Goal: Task Accomplishment & Management: Use online tool/utility

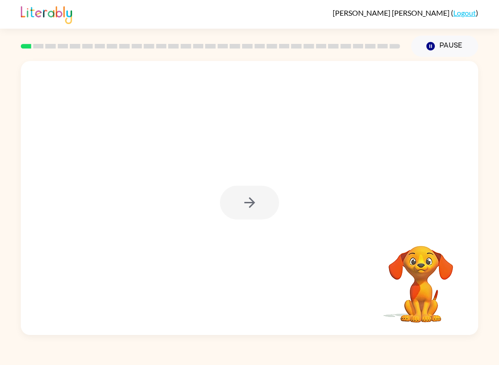
click at [259, 204] on div at bounding box center [249, 203] width 59 height 34
click at [261, 190] on div at bounding box center [249, 203] width 59 height 34
click at [270, 181] on div at bounding box center [250, 198] width 458 height 274
click at [268, 204] on div at bounding box center [249, 203] width 59 height 34
click at [252, 205] on icon "button" at bounding box center [250, 203] width 16 height 16
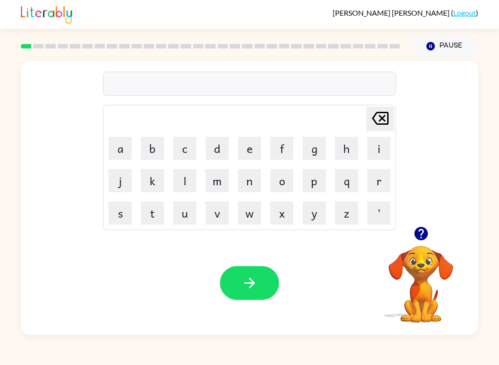
click at [157, 153] on button "b" at bounding box center [152, 148] width 23 height 23
click at [285, 183] on button "o" at bounding box center [282, 180] width 23 height 23
click at [186, 218] on button "u" at bounding box center [184, 213] width 23 height 23
click at [382, 185] on button "r" at bounding box center [379, 180] width 23 height 23
click at [223, 142] on button "d" at bounding box center [217, 148] width 23 height 23
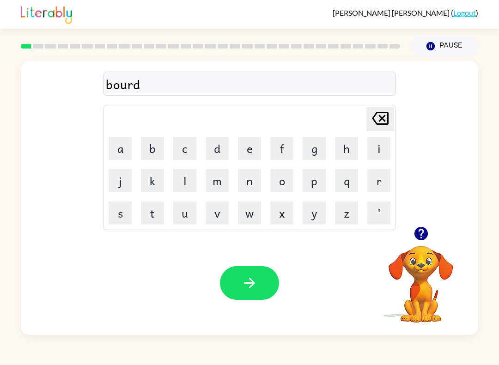
click at [254, 148] on button "e" at bounding box center [249, 148] width 23 height 23
click at [380, 181] on button "r" at bounding box center [379, 180] width 23 height 23
click at [380, 119] on icon "[PERSON_NAME] last character input" at bounding box center [381, 118] width 22 height 22
click at [376, 124] on icon "[PERSON_NAME] last character input" at bounding box center [381, 118] width 22 height 22
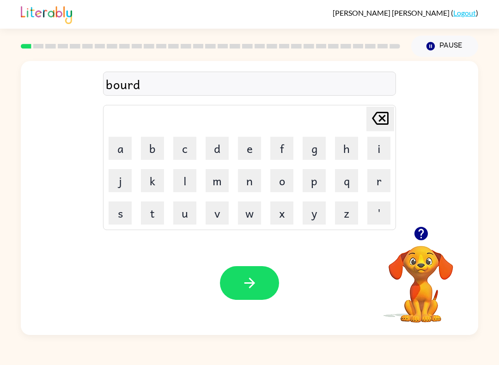
click at [376, 124] on icon "[PERSON_NAME] last character input" at bounding box center [381, 118] width 22 height 22
click at [375, 128] on icon "[PERSON_NAME] last character input" at bounding box center [381, 118] width 22 height 22
click at [128, 144] on button "a" at bounding box center [120, 148] width 23 height 23
click at [383, 183] on button "r" at bounding box center [379, 180] width 23 height 23
click at [217, 154] on button "d" at bounding box center [217, 148] width 23 height 23
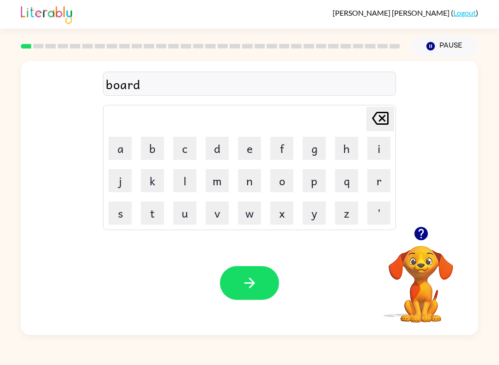
click at [241, 153] on button "e" at bounding box center [249, 148] width 23 height 23
click at [357, 183] on button "q" at bounding box center [346, 180] width 23 height 23
click at [386, 116] on icon "[PERSON_NAME] last character input" at bounding box center [381, 118] width 22 height 22
click at [377, 175] on button "r" at bounding box center [379, 180] width 23 height 23
click at [256, 283] on icon "button" at bounding box center [250, 283] width 16 height 16
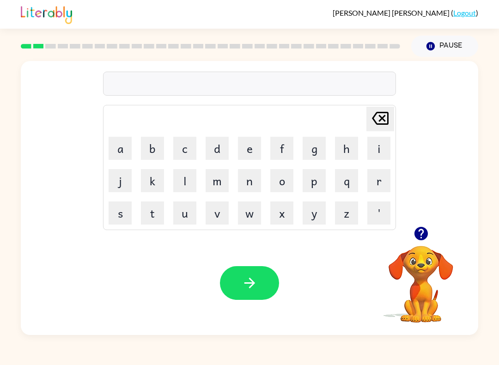
click at [375, 189] on button "r" at bounding box center [379, 180] width 23 height 23
click at [284, 182] on button "o" at bounding box center [282, 180] width 23 height 23
click at [186, 216] on button "u" at bounding box center [184, 213] width 23 height 23
click at [247, 185] on button "n" at bounding box center [249, 180] width 23 height 23
click at [222, 149] on button "d" at bounding box center [217, 148] width 23 height 23
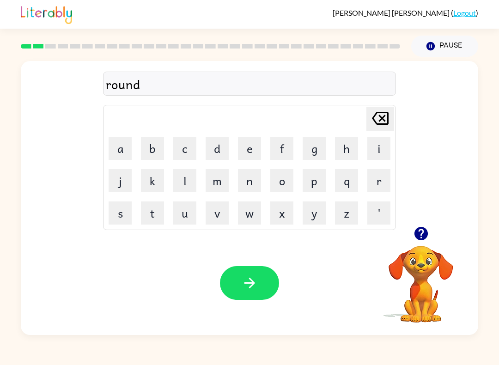
click at [250, 280] on icon "button" at bounding box center [249, 283] width 11 height 11
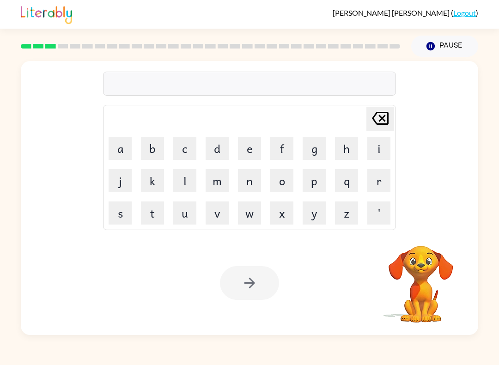
click at [220, 185] on button "m" at bounding box center [217, 180] width 23 height 23
click at [122, 156] on button "a" at bounding box center [120, 148] width 23 height 23
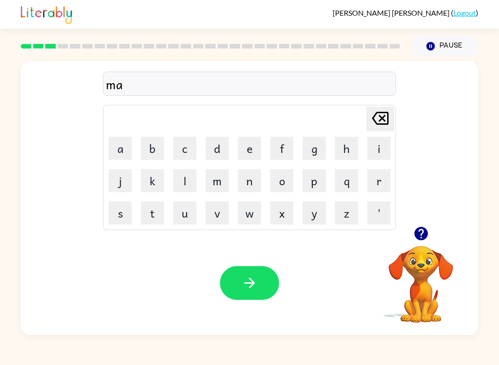
click at [192, 148] on button "c" at bounding box center [184, 148] width 23 height 23
click at [384, 152] on button "i" at bounding box center [379, 148] width 23 height 23
click at [256, 180] on button "n" at bounding box center [249, 180] width 23 height 23
click at [251, 148] on button "e" at bounding box center [249, 148] width 23 height 23
click at [383, 121] on icon "[PERSON_NAME] last character input" at bounding box center [381, 118] width 22 height 22
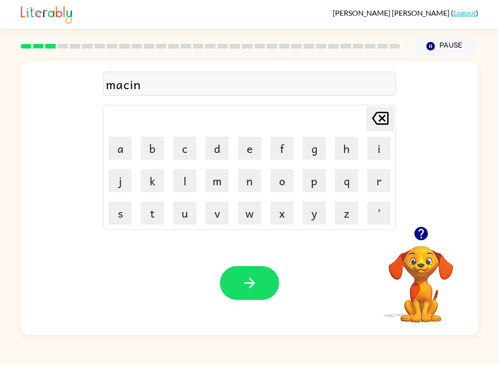
click at [383, 121] on icon "[PERSON_NAME] last character input" at bounding box center [381, 118] width 22 height 22
click at [381, 127] on icon "[PERSON_NAME] last character input" at bounding box center [381, 118] width 22 height 22
click at [349, 147] on button "h" at bounding box center [346, 148] width 23 height 23
click at [251, 188] on button "n" at bounding box center [249, 180] width 23 height 23
click at [254, 159] on button "e" at bounding box center [249, 148] width 23 height 23
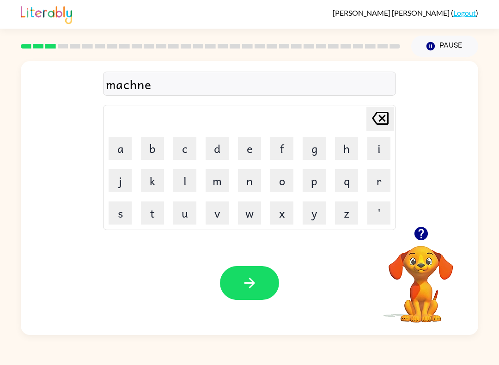
click at [384, 122] on icon "[PERSON_NAME] last character input" at bounding box center [381, 118] width 22 height 22
click at [384, 121] on icon "[PERSON_NAME] last character input" at bounding box center [381, 118] width 22 height 22
click at [379, 151] on button "i" at bounding box center [379, 148] width 23 height 23
click at [249, 185] on button "n" at bounding box center [249, 180] width 23 height 23
click at [251, 158] on button "e" at bounding box center [249, 148] width 23 height 23
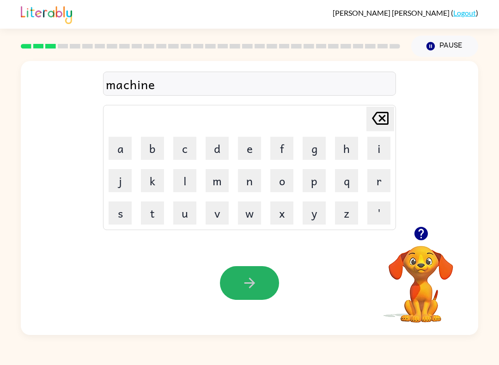
click at [245, 277] on icon "button" at bounding box center [250, 283] width 16 height 16
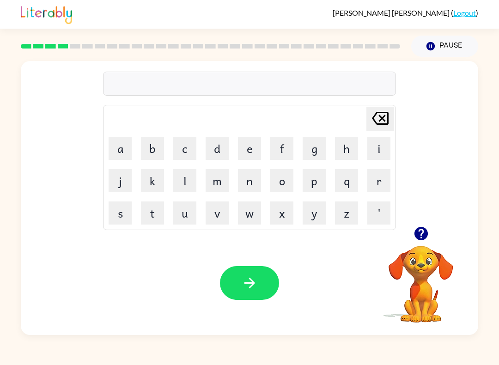
click at [146, 217] on button "t" at bounding box center [152, 213] width 23 height 23
click at [384, 184] on button "r" at bounding box center [379, 180] width 23 height 23
click at [111, 144] on button "a" at bounding box center [120, 148] width 23 height 23
click at [381, 154] on button "i" at bounding box center [379, 148] width 23 height 23
click at [256, 184] on button "n" at bounding box center [249, 180] width 23 height 23
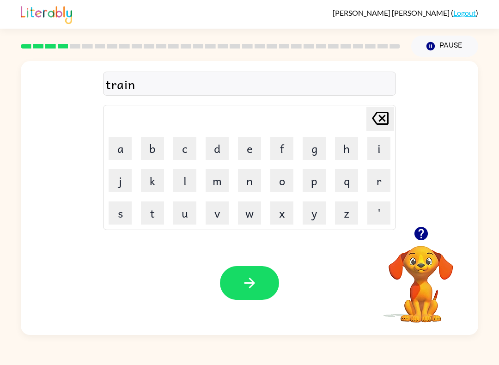
click at [255, 289] on icon "button" at bounding box center [250, 283] width 16 height 16
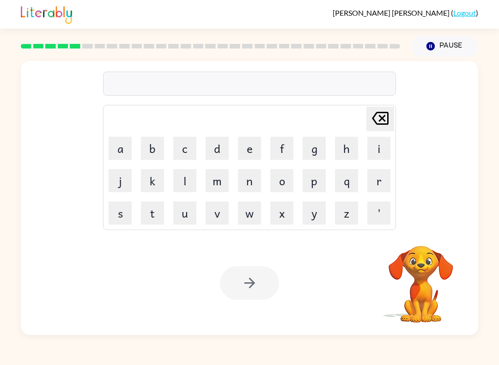
click at [220, 157] on button "d" at bounding box center [217, 148] width 23 height 23
click at [253, 149] on button "e" at bounding box center [249, 148] width 23 height 23
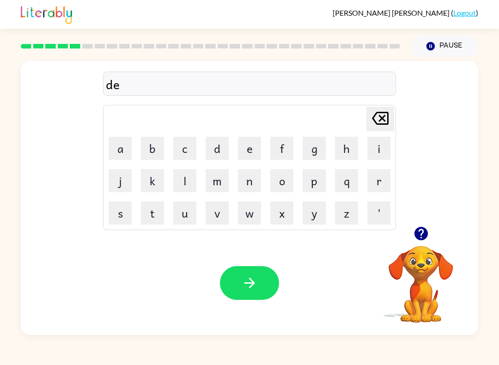
click at [284, 155] on button "f" at bounding box center [282, 148] width 23 height 23
click at [251, 157] on button "e" at bounding box center [249, 148] width 23 height 23
click at [251, 180] on button "n" at bounding box center [249, 180] width 23 height 23
click at [128, 211] on button "s" at bounding box center [120, 213] width 23 height 23
click at [253, 149] on button "e" at bounding box center [249, 148] width 23 height 23
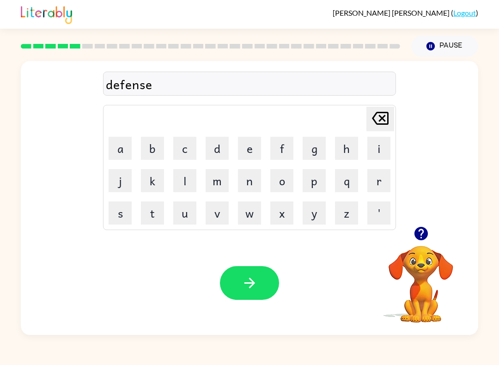
click at [211, 222] on button "v" at bounding box center [217, 213] width 23 height 23
click at [225, 145] on button "d" at bounding box center [217, 148] width 23 height 23
click at [389, 125] on icon "[PERSON_NAME] last character input" at bounding box center [381, 118] width 22 height 22
click at [253, 152] on button "e" at bounding box center [249, 148] width 23 height 23
click at [374, 118] on icon at bounding box center [380, 118] width 17 height 13
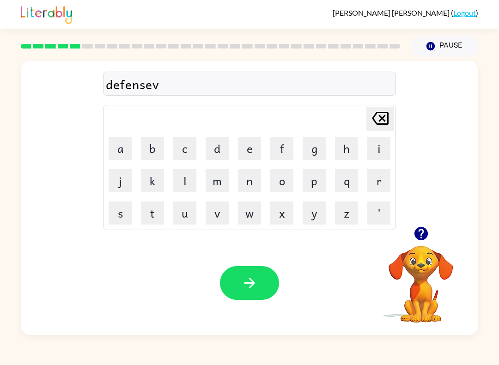
click at [388, 120] on icon at bounding box center [380, 118] width 17 height 13
click at [275, 147] on button "f" at bounding box center [282, 148] width 23 height 23
click at [384, 115] on icon "[PERSON_NAME] last character input" at bounding box center [381, 118] width 22 height 22
click at [222, 202] on button "v" at bounding box center [217, 213] width 23 height 23
click at [247, 149] on button "e" at bounding box center [249, 148] width 23 height 23
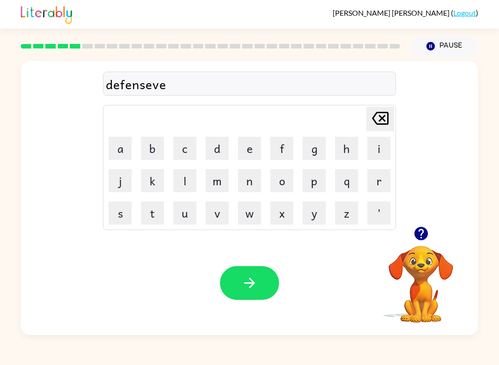
click at [244, 267] on button "button" at bounding box center [249, 283] width 59 height 34
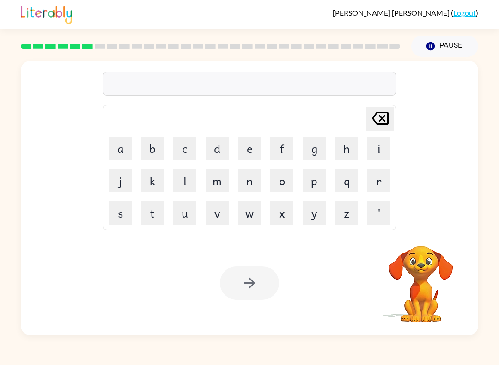
click at [225, 217] on button "v" at bounding box center [217, 213] width 23 height 23
click at [120, 149] on button "a" at bounding box center [120, 148] width 23 height 23
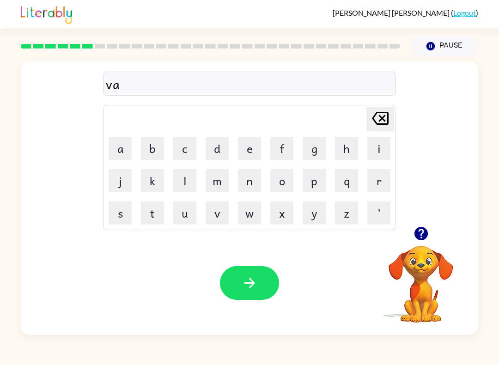
click at [191, 145] on button "c" at bounding box center [184, 148] width 23 height 23
click at [110, 154] on button "a" at bounding box center [120, 148] width 23 height 23
click at [152, 214] on button "t" at bounding box center [152, 213] width 23 height 23
click at [382, 149] on button "i" at bounding box center [379, 148] width 23 height 23
click at [291, 182] on button "o" at bounding box center [282, 180] width 23 height 23
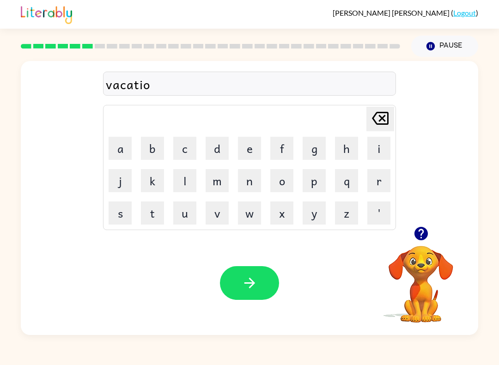
click at [251, 184] on button "n" at bounding box center [249, 180] width 23 height 23
click at [248, 277] on icon "button" at bounding box center [250, 283] width 16 height 16
click at [319, 180] on button "p" at bounding box center [314, 180] width 23 height 23
click at [186, 215] on button "u" at bounding box center [184, 213] width 23 height 23
click at [223, 149] on button "d" at bounding box center [217, 148] width 23 height 23
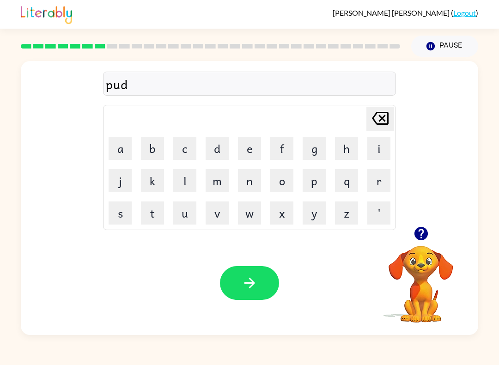
click at [222, 149] on button "d" at bounding box center [217, 148] width 23 height 23
click at [194, 188] on button "l" at bounding box center [184, 180] width 23 height 23
click at [254, 153] on button "e" at bounding box center [249, 148] width 23 height 23
click at [258, 282] on button "button" at bounding box center [249, 283] width 59 height 34
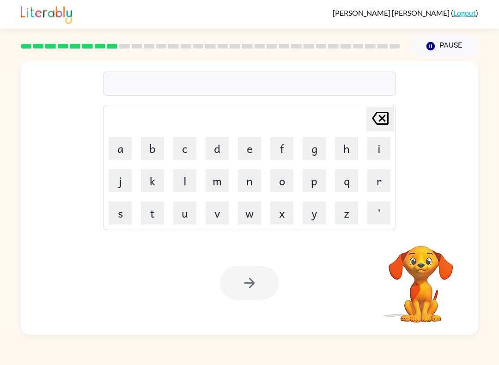
click at [218, 188] on button "m" at bounding box center [217, 180] width 23 height 23
click at [375, 156] on button "i" at bounding box center [379, 148] width 23 height 23
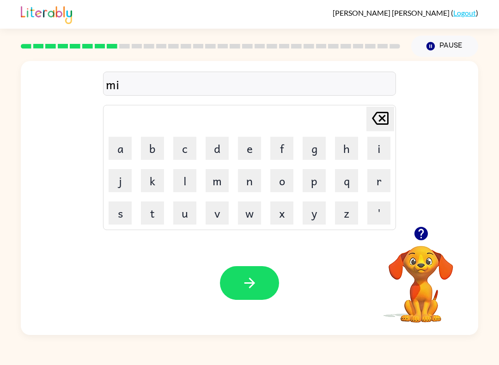
click at [379, 188] on button "r" at bounding box center [379, 180] width 23 height 23
click at [119, 153] on button "a" at bounding box center [120, 148] width 23 height 23
click at [190, 148] on button "c" at bounding box center [184, 148] width 23 height 23
click at [189, 182] on button "l" at bounding box center [184, 180] width 23 height 23
click at [249, 156] on button "e" at bounding box center [249, 148] width 23 height 23
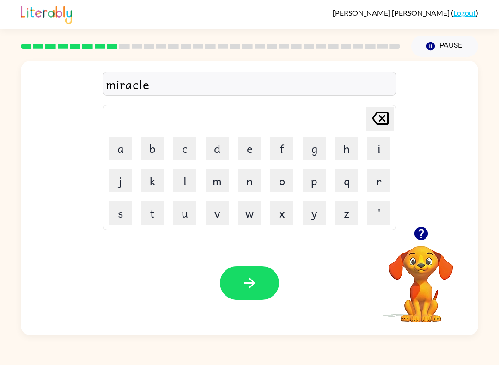
click at [243, 283] on icon "button" at bounding box center [250, 283] width 16 height 16
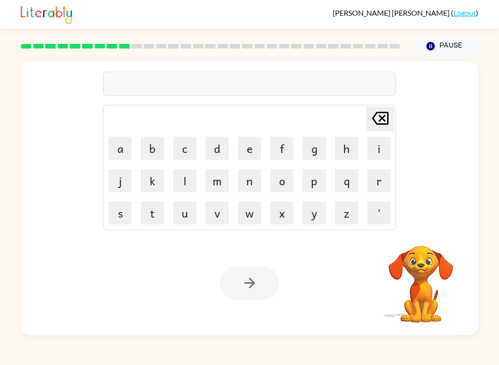
click at [207, 185] on button "m" at bounding box center [217, 180] width 23 height 23
click at [384, 149] on button "i" at bounding box center [379, 148] width 23 height 23
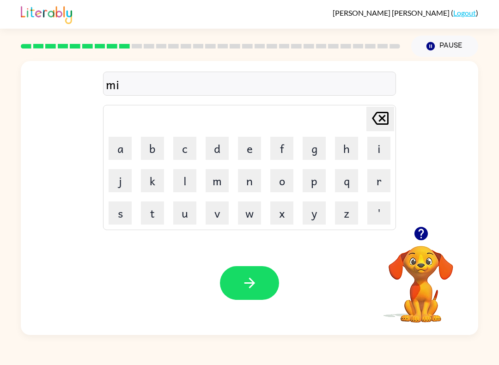
click at [228, 150] on button "d" at bounding box center [217, 148] width 23 height 23
click at [222, 187] on button "m" at bounding box center [217, 180] width 23 height 23
click at [285, 184] on button "o" at bounding box center [282, 180] width 23 height 23
click at [376, 187] on button "r" at bounding box center [379, 180] width 23 height 23
click at [255, 184] on button "n" at bounding box center [249, 180] width 23 height 23
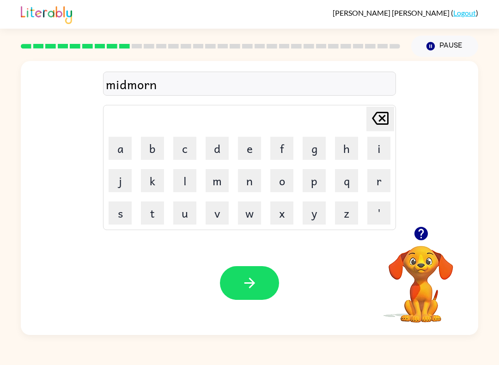
click at [378, 150] on button "i" at bounding box center [379, 148] width 23 height 23
click at [253, 183] on button "n" at bounding box center [249, 180] width 23 height 23
click at [304, 153] on button "g" at bounding box center [314, 148] width 23 height 23
click at [247, 280] on icon "button" at bounding box center [250, 283] width 16 height 16
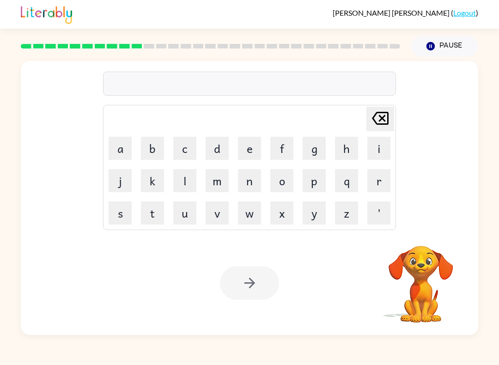
click at [218, 150] on button "d" at bounding box center [217, 148] width 23 height 23
click at [374, 158] on button "i" at bounding box center [379, 148] width 23 height 23
click at [126, 216] on button "s" at bounding box center [120, 213] width 23 height 23
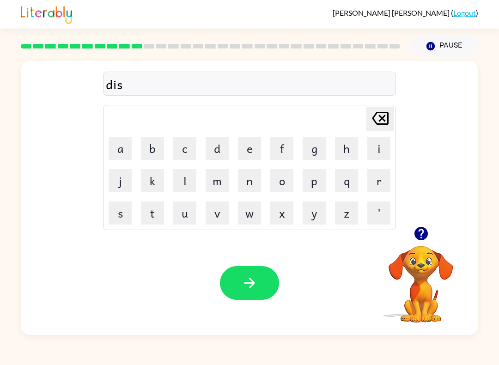
click at [154, 208] on button "t" at bounding box center [152, 213] width 23 height 23
click at [379, 185] on button "r" at bounding box center [379, 180] width 23 height 23
click at [184, 219] on button "u" at bounding box center [184, 213] width 23 height 23
click at [125, 218] on button "s" at bounding box center [120, 213] width 23 height 23
click at [148, 215] on button "t" at bounding box center [152, 213] width 23 height 23
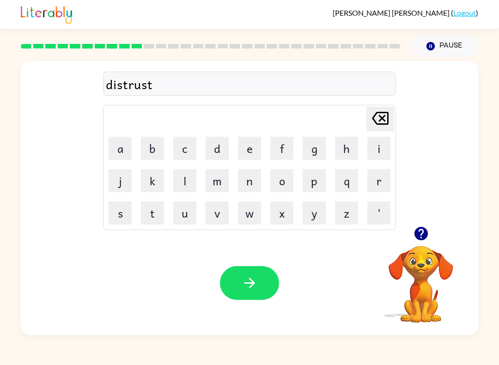
click at [243, 279] on icon "button" at bounding box center [250, 283] width 16 height 16
click at [382, 179] on button "r" at bounding box center [379, 180] width 23 height 23
click at [288, 185] on button "o" at bounding box center [282, 180] width 23 height 23
click at [186, 218] on button "u" at bounding box center [184, 213] width 23 height 23
click at [219, 151] on button "d" at bounding box center [217, 148] width 23 height 23
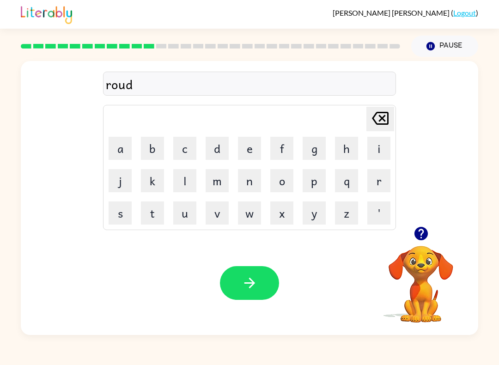
click at [384, 127] on icon "[PERSON_NAME] last character input" at bounding box center [381, 118] width 22 height 22
click at [129, 154] on button "a" at bounding box center [120, 148] width 23 height 23
click at [223, 148] on button "d" at bounding box center [217, 148] width 23 height 23
click at [250, 288] on icon "button" at bounding box center [249, 283] width 11 height 11
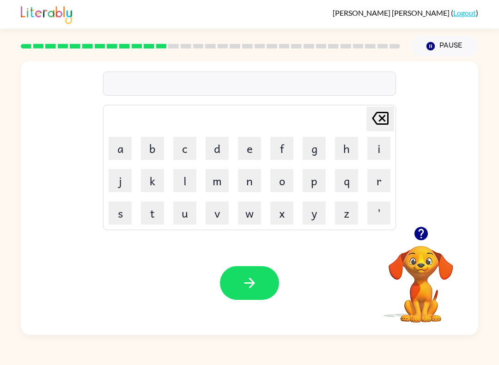
click at [420, 241] on icon "button" at bounding box center [421, 234] width 16 height 16
click at [189, 216] on button "u" at bounding box center [184, 213] width 23 height 23
click at [317, 180] on button "p" at bounding box center [314, 180] width 23 height 23
click at [315, 155] on button "g" at bounding box center [314, 148] width 23 height 23
click at [390, 179] on button "r" at bounding box center [379, 180] width 23 height 23
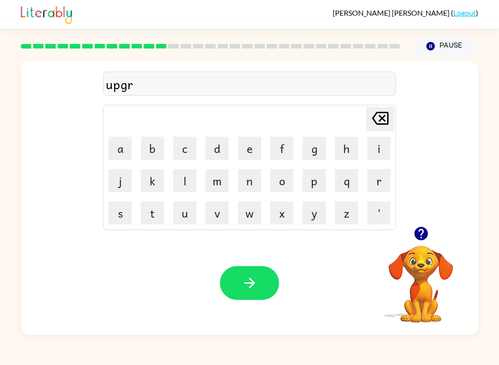
click at [129, 148] on button "a" at bounding box center [120, 148] width 23 height 23
click at [222, 149] on button "d" at bounding box center [217, 148] width 23 height 23
click at [244, 151] on button "e" at bounding box center [249, 148] width 23 height 23
click at [242, 283] on icon "button" at bounding box center [250, 283] width 16 height 16
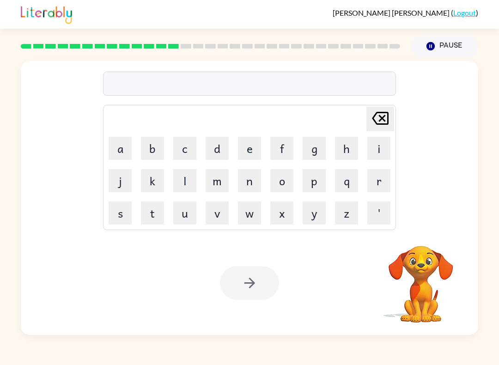
click at [223, 182] on button "m" at bounding box center [217, 180] width 23 height 23
click at [124, 138] on button "a" at bounding box center [120, 148] width 23 height 23
click at [219, 149] on button "d" at bounding box center [217, 148] width 23 height 23
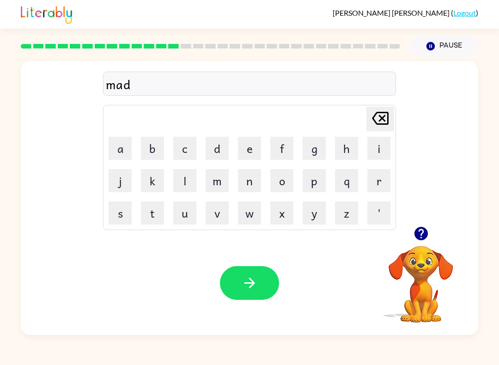
click at [257, 150] on button "e" at bounding box center [249, 148] width 23 height 23
click at [122, 207] on button "s" at bounding box center [120, 213] width 23 height 23
click at [257, 283] on icon "button" at bounding box center [250, 283] width 16 height 16
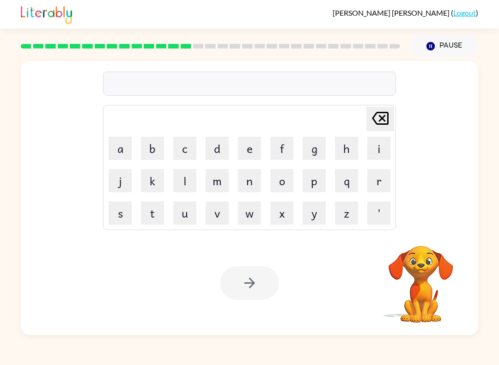
click at [161, 146] on button "b" at bounding box center [152, 148] width 23 height 23
click at [286, 178] on button "o" at bounding box center [282, 180] width 23 height 23
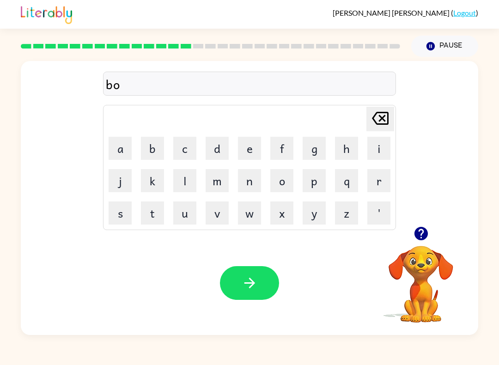
click at [248, 184] on button "n" at bounding box center [249, 180] width 23 height 23
click at [128, 146] on button "a" at bounding box center [120, 148] width 23 height 23
click at [119, 210] on button "s" at bounding box center [120, 213] width 23 height 23
click at [380, 117] on icon "[PERSON_NAME] last character input" at bounding box center [381, 118] width 22 height 22
click at [383, 119] on icon at bounding box center [380, 118] width 17 height 13
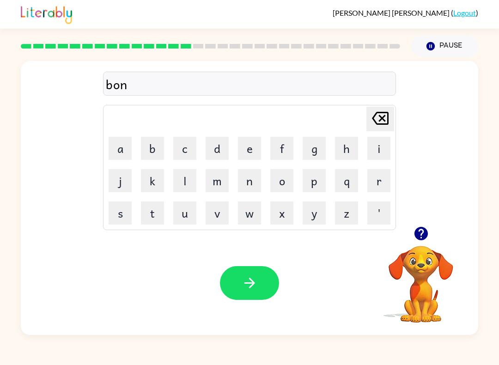
click at [252, 154] on button "e" at bounding box center [249, 148] width 23 height 23
click at [123, 204] on button "s" at bounding box center [120, 213] width 23 height 23
click at [374, 128] on icon "[PERSON_NAME] last character input" at bounding box center [381, 118] width 22 height 22
click at [386, 121] on icon "[PERSON_NAME] last character input" at bounding box center [381, 118] width 22 height 22
click at [185, 215] on button "u" at bounding box center [184, 213] width 23 height 23
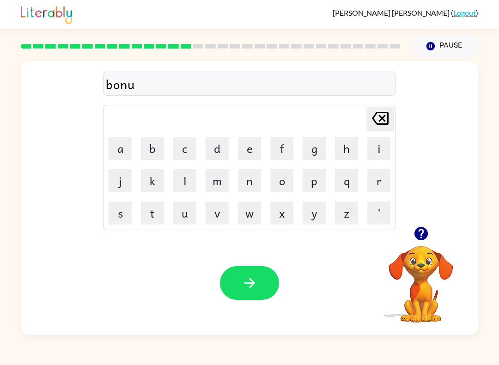
click at [123, 210] on button "s" at bounding box center [120, 213] width 23 height 23
click at [123, 212] on button "s" at bounding box center [120, 213] width 23 height 23
click at [375, 118] on icon "[PERSON_NAME] last character input" at bounding box center [381, 118] width 22 height 22
click at [254, 286] on icon "button" at bounding box center [250, 283] width 16 height 16
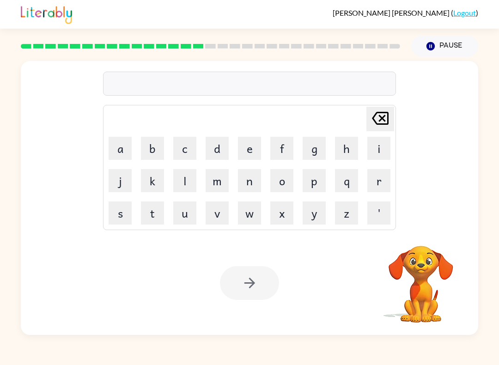
click at [120, 212] on button "s" at bounding box center [120, 213] width 23 height 23
click at [247, 217] on button "w" at bounding box center [249, 213] width 23 height 23
click at [281, 189] on button "o" at bounding box center [282, 180] width 23 height 23
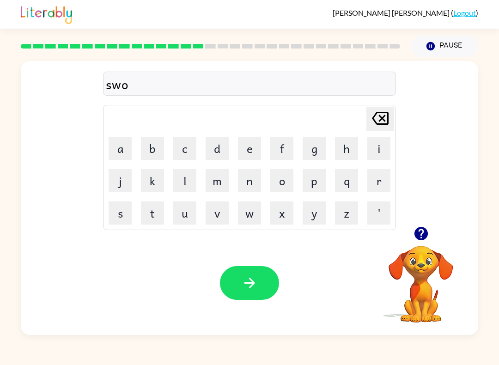
click at [383, 182] on button "r" at bounding box center [379, 180] width 23 height 23
click at [256, 222] on button "w" at bounding box center [249, 213] width 23 height 23
click at [383, 129] on icon "[PERSON_NAME] last character input" at bounding box center [381, 118] width 22 height 22
click at [248, 185] on button "n" at bounding box center [249, 180] width 23 height 23
click at [390, 136] on td "i" at bounding box center [379, 148] width 31 height 31
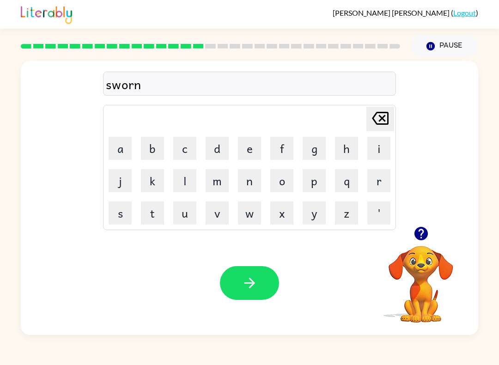
click at [378, 123] on icon "[PERSON_NAME] last character input" at bounding box center [381, 118] width 22 height 22
click at [219, 184] on button "m" at bounding box center [217, 180] width 23 height 23
click at [244, 275] on button "button" at bounding box center [249, 283] width 59 height 34
click at [418, 245] on button "button" at bounding box center [422, 234] width 24 height 24
click at [421, 247] on video "Your browser must support playing .mp4 files to use Literably. Please try using…" at bounding box center [421, 278] width 92 height 92
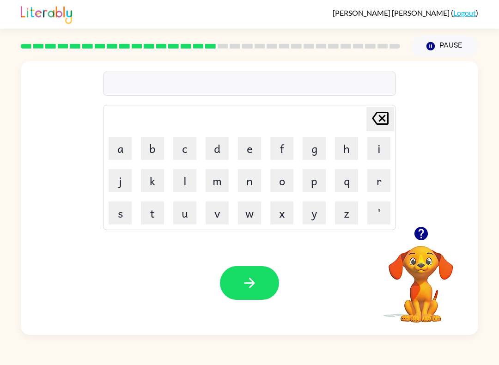
click at [386, 183] on button "r" at bounding box center [379, 180] width 23 height 23
click at [124, 148] on button "a" at bounding box center [120, 148] width 23 height 23
click at [224, 176] on button "m" at bounding box center [217, 180] width 23 height 23
click at [259, 282] on button "button" at bounding box center [249, 283] width 59 height 34
click at [145, 150] on button "b" at bounding box center [152, 148] width 23 height 23
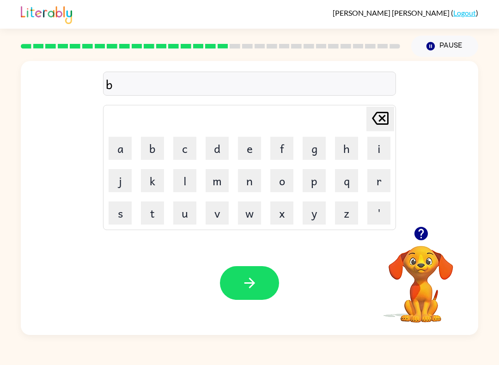
click at [386, 175] on button "r" at bounding box center [379, 180] width 23 height 23
click at [377, 151] on button "i" at bounding box center [379, 148] width 23 height 23
click at [220, 181] on button "m" at bounding box center [217, 180] width 23 height 23
click at [218, 182] on button "m" at bounding box center [217, 180] width 23 height 23
click at [378, 146] on button "i" at bounding box center [379, 148] width 23 height 23
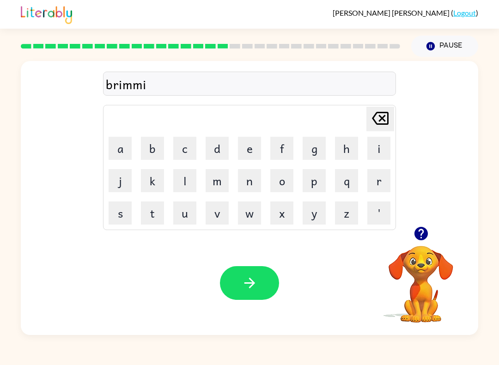
click at [255, 187] on button "n" at bounding box center [249, 180] width 23 height 23
click at [312, 155] on button "g" at bounding box center [314, 148] width 23 height 23
click at [247, 279] on icon "button" at bounding box center [250, 283] width 16 height 16
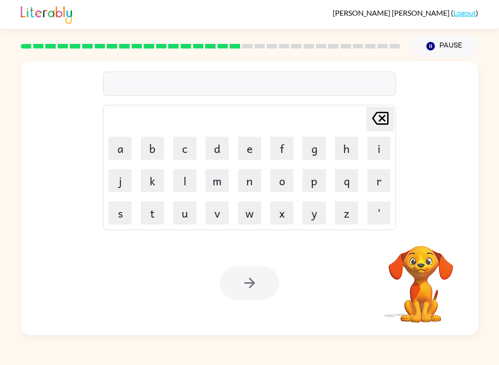
click at [387, 180] on button "r" at bounding box center [379, 180] width 23 height 23
click at [386, 144] on button "i" at bounding box center [379, 148] width 23 height 23
click at [125, 209] on button "s" at bounding box center [120, 213] width 23 height 23
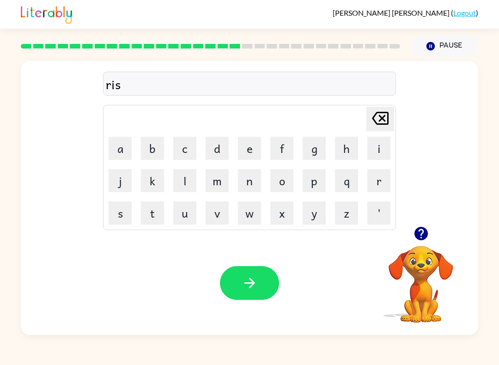
click at [193, 144] on button "c" at bounding box center [184, 148] width 23 height 23
click at [376, 152] on button "i" at bounding box center [379, 148] width 23 height 23
click at [249, 149] on button "e" at bounding box center [249, 148] width 23 height 23
click at [127, 215] on button "s" at bounding box center [120, 213] width 23 height 23
click at [154, 216] on button "t" at bounding box center [152, 213] width 23 height 23
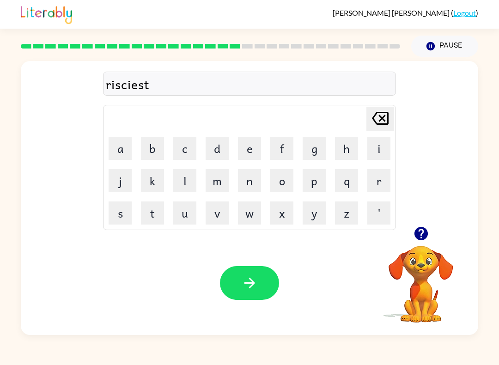
click at [249, 284] on icon "button" at bounding box center [250, 283] width 16 height 16
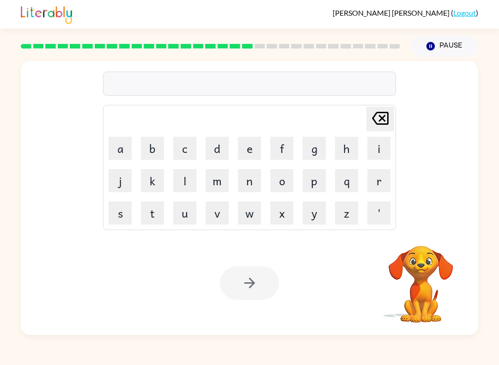
click at [129, 153] on button "a" at bounding box center [120, 148] width 23 height 23
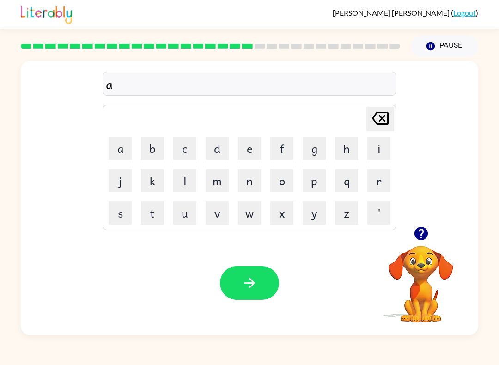
click at [388, 183] on button "r" at bounding box center [379, 180] width 23 height 23
click at [186, 152] on button "c" at bounding box center [184, 148] width 23 height 23
click at [350, 149] on button "h" at bounding box center [346, 148] width 23 height 23
click at [249, 210] on button "w" at bounding box center [249, 213] width 23 height 23
click at [129, 150] on button "a" at bounding box center [120, 148] width 23 height 23
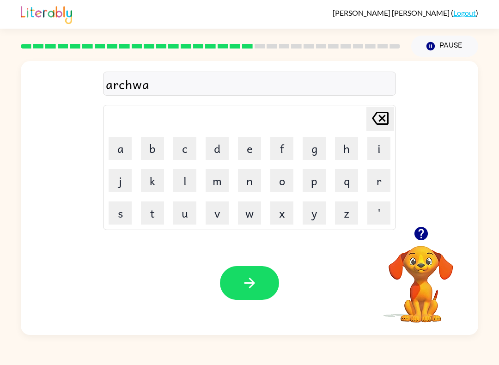
click at [319, 216] on button "y" at bounding box center [314, 213] width 23 height 23
click at [260, 283] on button "button" at bounding box center [249, 283] width 59 height 34
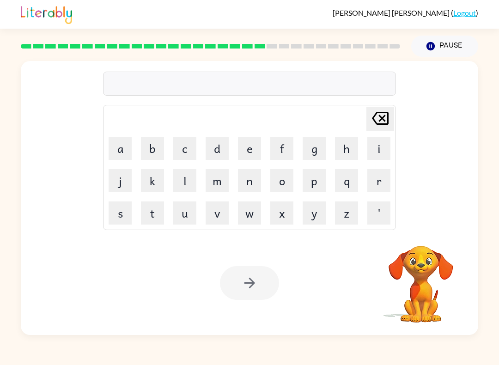
click at [284, 154] on button "f" at bounding box center [282, 148] width 23 height 23
click at [286, 184] on button "o" at bounding box center [282, 180] width 23 height 23
click at [193, 189] on button "l" at bounding box center [184, 180] width 23 height 23
click at [193, 188] on button "l" at bounding box center [184, 180] width 23 height 23
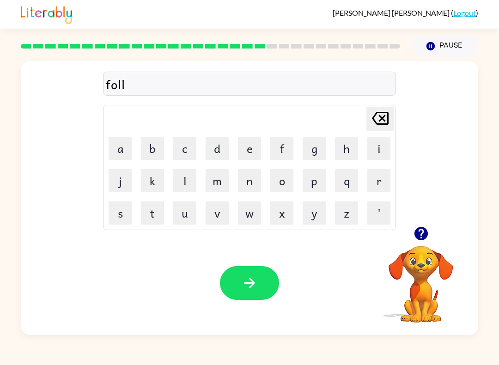
click at [245, 157] on button "e" at bounding box center [249, 148] width 23 height 23
click at [248, 210] on button "w" at bounding box center [249, 213] width 23 height 23
click at [249, 157] on button "e" at bounding box center [249, 148] width 23 height 23
click at [217, 159] on button "d" at bounding box center [217, 148] width 23 height 23
click at [253, 284] on icon "button" at bounding box center [249, 283] width 11 height 11
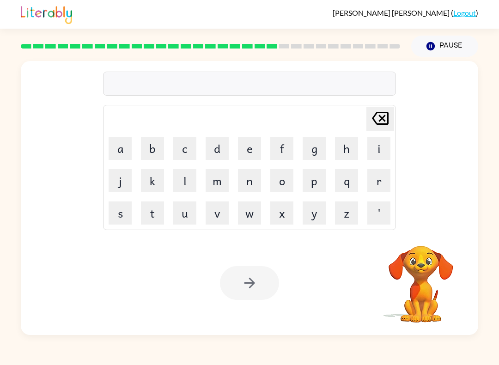
click at [113, 220] on button "s" at bounding box center [120, 213] width 23 height 23
click at [248, 150] on button "e" at bounding box center [249, 148] width 23 height 23
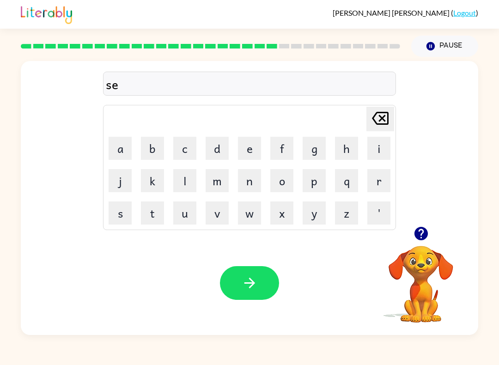
click at [154, 215] on button "t" at bounding box center [152, 213] width 23 height 23
click at [376, 154] on button "i" at bounding box center [379, 148] width 23 height 23
click at [381, 119] on icon "[PERSON_NAME] last character input" at bounding box center [381, 118] width 22 height 22
click at [380, 148] on button "i" at bounding box center [379, 148] width 23 height 23
click at [318, 181] on button "p" at bounding box center [314, 180] width 23 height 23
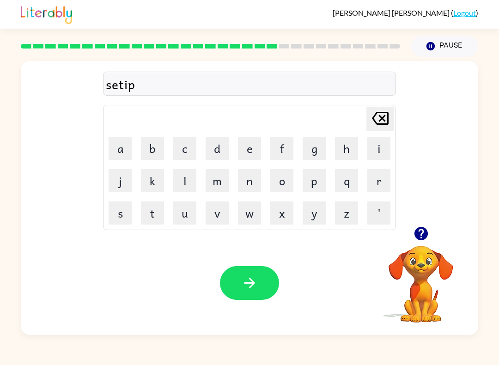
click at [380, 147] on button "i" at bounding box center [379, 148] width 23 height 23
click at [228, 158] on button "d" at bounding box center [217, 148] width 23 height 23
click at [243, 274] on button "button" at bounding box center [249, 283] width 59 height 34
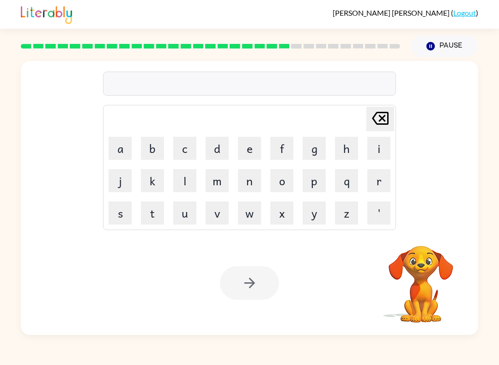
click at [125, 205] on button "s" at bounding box center [120, 213] width 23 height 23
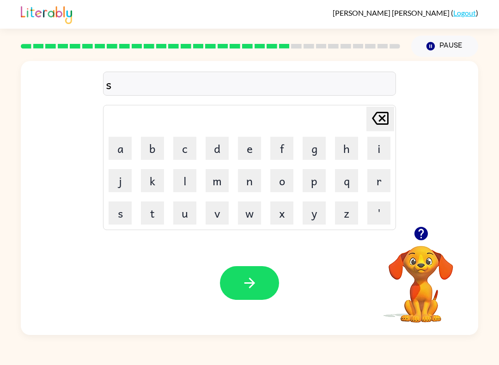
click at [185, 213] on button "u" at bounding box center [184, 213] width 23 height 23
click at [131, 214] on button "s" at bounding box center [120, 213] width 23 height 23
click at [158, 211] on button "t" at bounding box center [152, 213] width 23 height 23
click at [128, 153] on button "a" at bounding box center [120, 148] width 23 height 23
click at [376, 152] on button "i" at bounding box center [379, 148] width 23 height 23
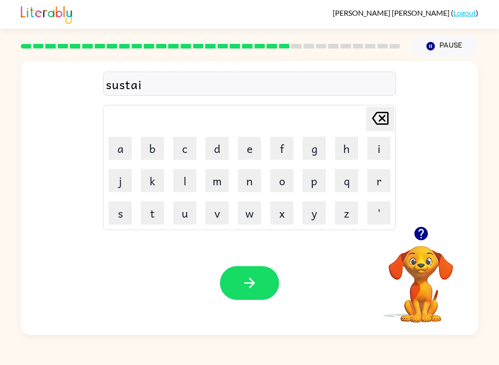
click at [257, 189] on button "n" at bounding box center [249, 180] width 23 height 23
click at [247, 274] on button "button" at bounding box center [249, 283] width 59 height 34
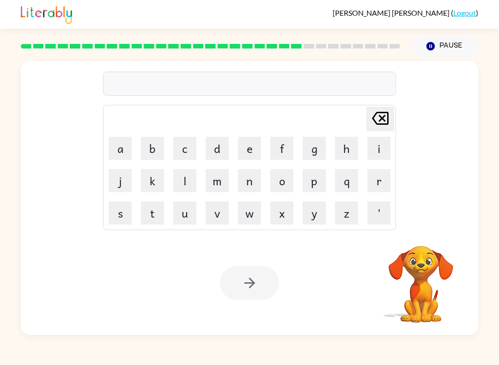
click at [285, 155] on button "f" at bounding box center [282, 148] width 23 height 23
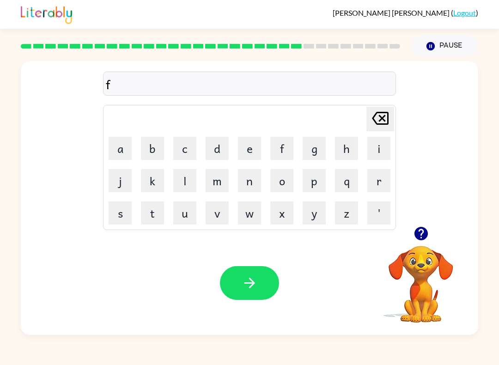
click at [285, 185] on button "o" at bounding box center [282, 180] width 23 height 23
click at [372, 189] on button "r" at bounding box center [379, 180] width 23 height 23
click at [246, 211] on button "w" at bounding box center [249, 213] width 23 height 23
click at [122, 158] on button "a" at bounding box center [120, 148] width 23 height 23
click at [377, 192] on button "r" at bounding box center [379, 180] width 23 height 23
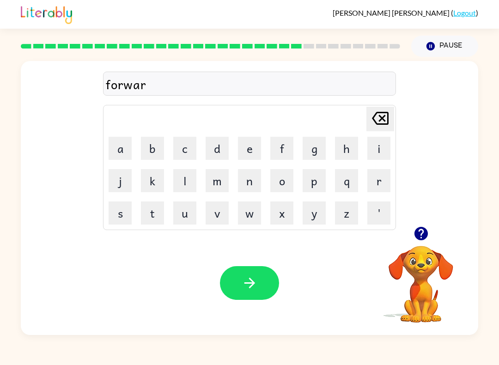
click at [218, 157] on button "d" at bounding box center [217, 148] width 23 height 23
click at [256, 287] on icon "button" at bounding box center [250, 283] width 16 height 16
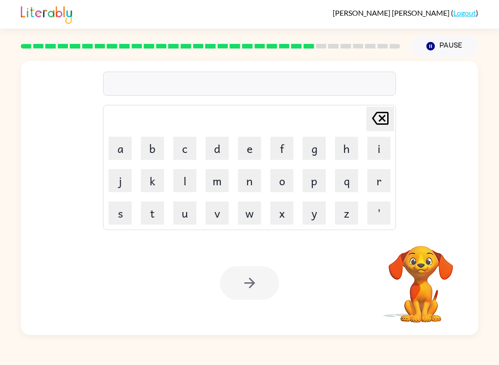
click at [383, 183] on button "r" at bounding box center [379, 180] width 23 height 23
click at [257, 159] on button "e" at bounding box center [249, 148] width 23 height 23
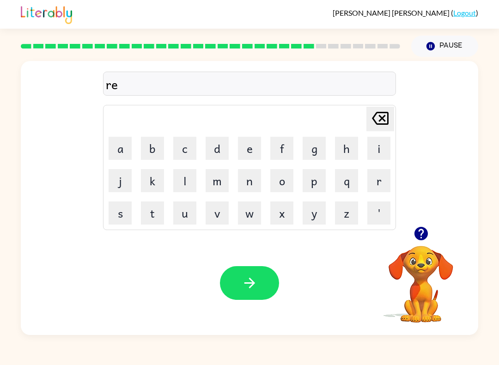
click at [189, 186] on button "l" at bounding box center [184, 180] width 23 height 23
click at [131, 156] on button "a" at bounding box center [120, 148] width 23 height 23
click at [155, 211] on button "t" at bounding box center [152, 213] width 23 height 23
click at [251, 149] on button "e" at bounding box center [249, 148] width 23 height 23
click at [358, 259] on div "Your browser must support playing .mp4 files to use Literably. Please try using…" at bounding box center [250, 283] width 458 height 104
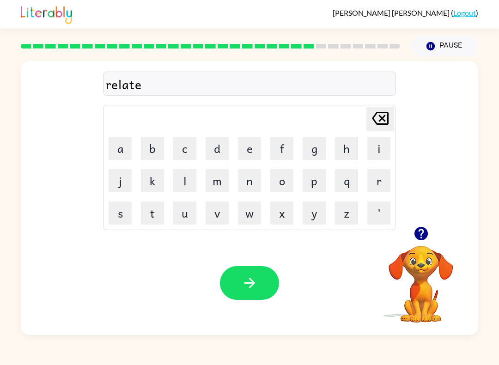
click at [222, 150] on button "d" at bounding box center [217, 148] width 23 height 23
click at [255, 283] on icon "button" at bounding box center [250, 283] width 16 height 16
click at [306, 149] on button "g" at bounding box center [314, 148] width 23 height 23
click at [276, 188] on button "o" at bounding box center [282, 180] width 23 height 23
click at [154, 148] on button "b" at bounding box center [152, 148] width 23 height 23
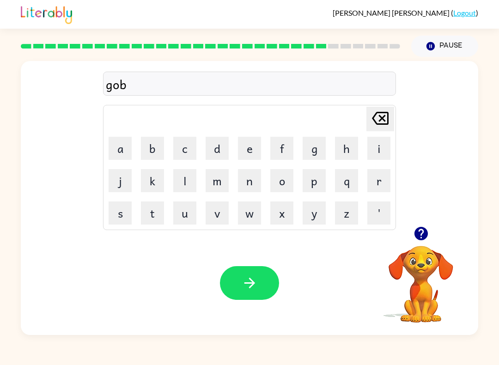
click at [184, 183] on button "l" at bounding box center [184, 180] width 23 height 23
click at [388, 147] on button "i" at bounding box center [379, 148] width 23 height 23
click at [251, 181] on button "n" at bounding box center [249, 180] width 23 height 23
click at [246, 286] on icon "button" at bounding box center [250, 283] width 16 height 16
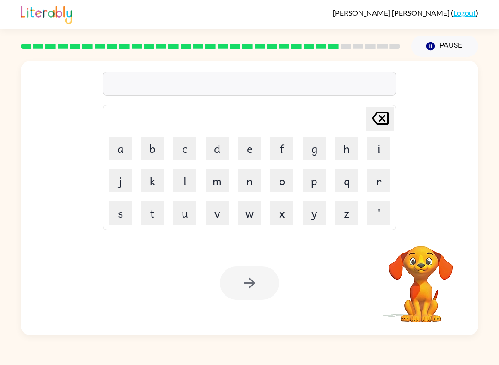
click at [178, 177] on button "l" at bounding box center [184, 180] width 23 height 23
click at [184, 220] on button "u" at bounding box center [184, 213] width 23 height 23
click at [210, 186] on button "m" at bounding box center [217, 180] width 23 height 23
click at [156, 150] on button "b" at bounding box center [152, 148] width 23 height 23
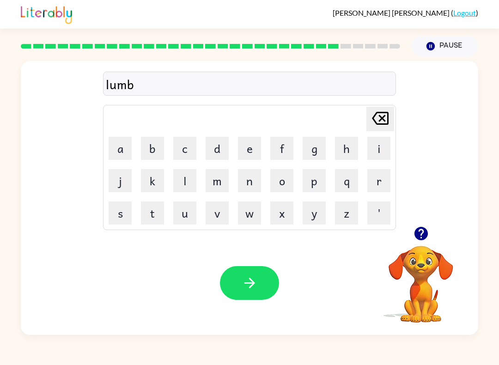
click at [249, 152] on button "e" at bounding box center [249, 148] width 23 height 23
click at [377, 186] on button "r" at bounding box center [379, 180] width 23 height 23
click at [423, 231] on icon "button" at bounding box center [421, 234] width 16 height 16
click at [123, 183] on button "j" at bounding box center [120, 180] width 23 height 23
click at [119, 154] on button "a" at bounding box center [120, 148] width 23 height 23
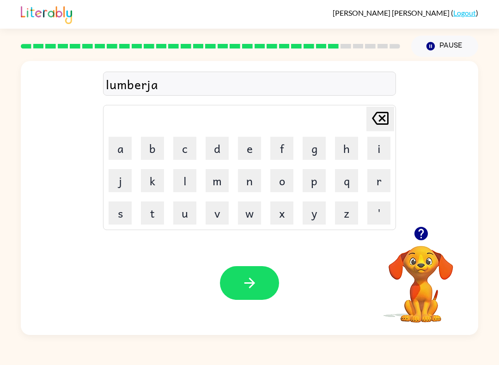
click at [194, 147] on button "c" at bounding box center [184, 148] width 23 height 23
click at [148, 179] on button "k" at bounding box center [152, 180] width 23 height 23
click at [256, 281] on icon "button" at bounding box center [250, 283] width 16 height 16
click at [424, 236] on icon "button" at bounding box center [420, 233] width 13 height 13
click at [315, 186] on button "p" at bounding box center [314, 180] width 23 height 23
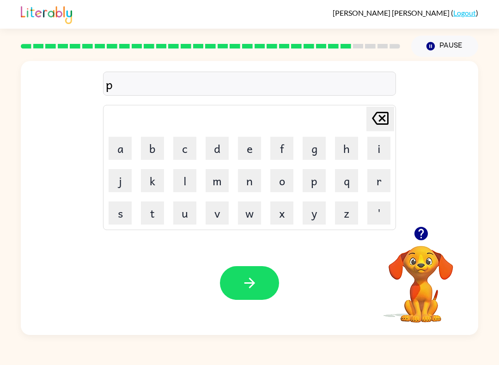
click at [376, 154] on button "i" at bounding box center [379, 148] width 23 height 23
click at [246, 152] on button "e" at bounding box center [249, 148] width 23 height 23
click at [382, 182] on button "r" at bounding box center [379, 180] width 23 height 23
click at [188, 140] on button "c" at bounding box center [184, 148] width 23 height 23
click at [243, 158] on button "e" at bounding box center [249, 148] width 23 height 23
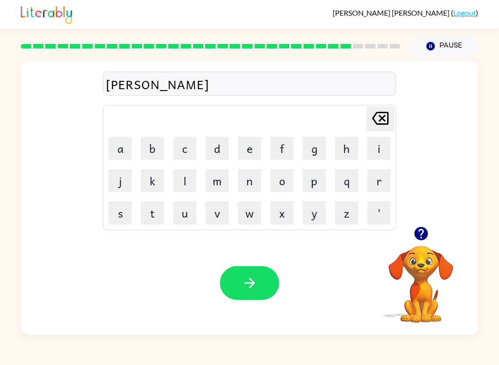
click at [248, 292] on button "button" at bounding box center [249, 283] width 59 height 34
click at [154, 214] on button "t" at bounding box center [152, 213] width 23 height 23
click at [346, 149] on button "h" at bounding box center [346, 148] width 23 height 23
click at [382, 146] on button "i" at bounding box center [379, 148] width 23 height 23
click at [251, 179] on button "n" at bounding box center [249, 180] width 23 height 23
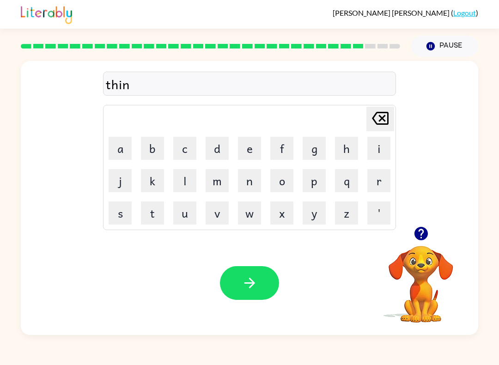
click at [255, 288] on icon "button" at bounding box center [250, 283] width 16 height 16
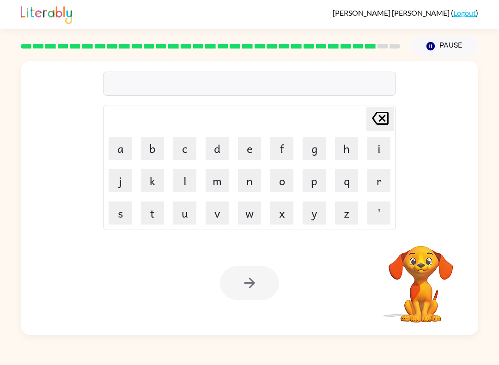
click at [117, 217] on button "s" at bounding box center [120, 213] width 23 height 23
click at [378, 154] on button "i" at bounding box center [379, 148] width 23 height 23
click at [189, 180] on button "l" at bounding box center [184, 180] width 23 height 23
click at [218, 213] on button "v" at bounding box center [217, 213] width 23 height 23
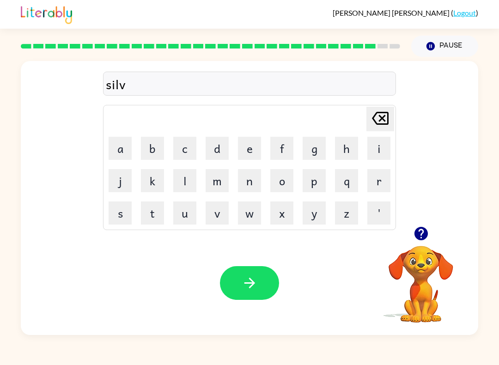
click at [248, 159] on button "e" at bounding box center [249, 148] width 23 height 23
click at [366, 187] on td "r" at bounding box center [379, 180] width 31 height 31
click at [377, 179] on button "r" at bounding box center [379, 180] width 23 height 23
click at [410, 242] on div at bounding box center [421, 234] width 92 height 24
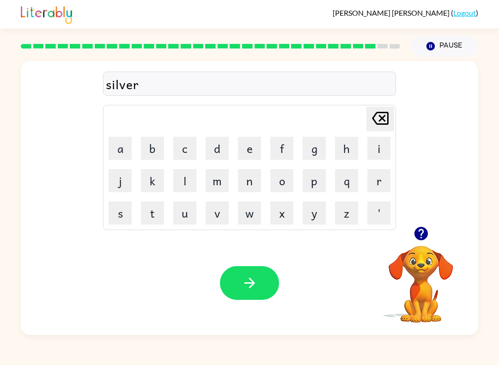
click at [420, 223] on button "button" at bounding box center [422, 234] width 24 height 24
click at [420, 223] on div "silver Delete Delete last character input a b c d e f g h i j k l m n o p q r s…" at bounding box center [250, 144] width 458 height 166
click at [254, 219] on button "w" at bounding box center [249, 213] width 23 height 23
click at [351, 155] on button "h" at bounding box center [346, 148] width 23 height 23
click at [249, 150] on button "e" at bounding box center [249, 148] width 23 height 23
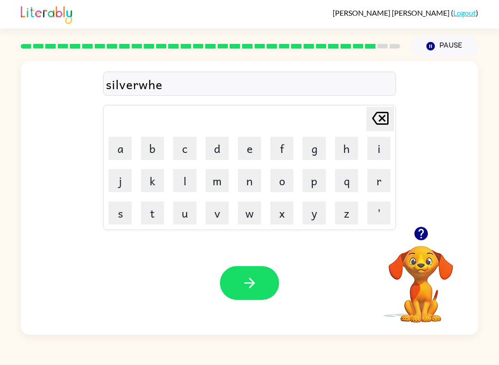
click at [372, 198] on td "'" at bounding box center [379, 212] width 31 height 31
click at [249, 145] on button "e" at bounding box center [249, 148] width 23 height 23
click at [384, 118] on icon "[PERSON_NAME] last character input" at bounding box center [381, 118] width 22 height 22
click at [377, 179] on button "r" at bounding box center [379, 180] width 23 height 23
click at [254, 142] on button "e" at bounding box center [249, 148] width 23 height 23
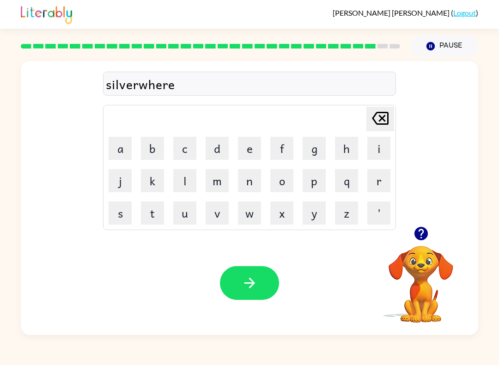
click at [267, 206] on td "x" at bounding box center [281, 212] width 31 height 31
click at [258, 271] on button "button" at bounding box center [249, 283] width 59 height 34
click at [420, 236] on icon "button" at bounding box center [420, 233] width 13 height 13
click at [422, 235] on video "Your browser must support playing .mp4 files to use Literably. Please try using…" at bounding box center [421, 278] width 92 height 92
click at [426, 235] on icon "button" at bounding box center [420, 233] width 13 height 13
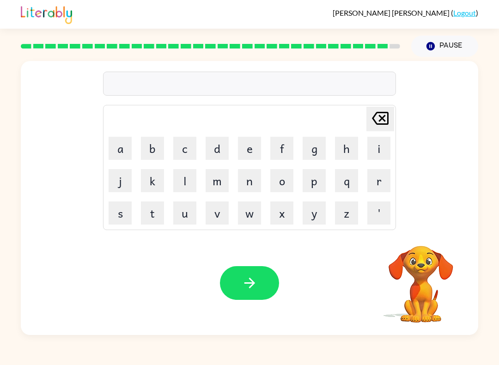
click at [185, 215] on button "u" at bounding box center [184, 213] width 23 height 23
click at [252, 181] on button "n" at bounding box center [249, 180] width 23 height 23
click at [116, 145] on button "a" at bounding box center [120, 148] width 23 height 23
click at [282, 159] on button "f" at bounding box center [282, 148] width 23 height 23
click at [384, 180] on button "r" at bounding box center [379, 180] width 23 height 23
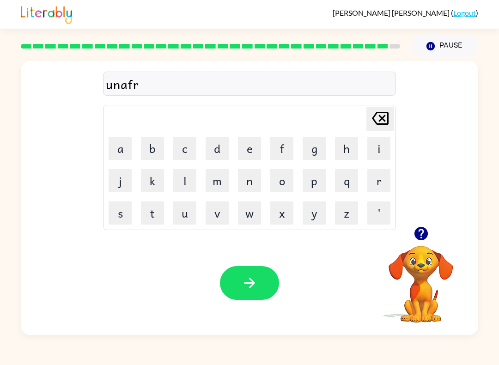
click at [117, 156] on button "a" at bounding box center [120, 148] width 23 height 23
click at [380, 152] on button "i" at bounding box center [379, 148] width 23 height 23
click at [217, 146] on button "d" at bounding box center [217, 148] width 23 height 23
click at [252, 287] on icon "button" at bounding box center [249, 283] width 11 height 11
